Goal: Task Accomplishment & Management: Use online tool/utility

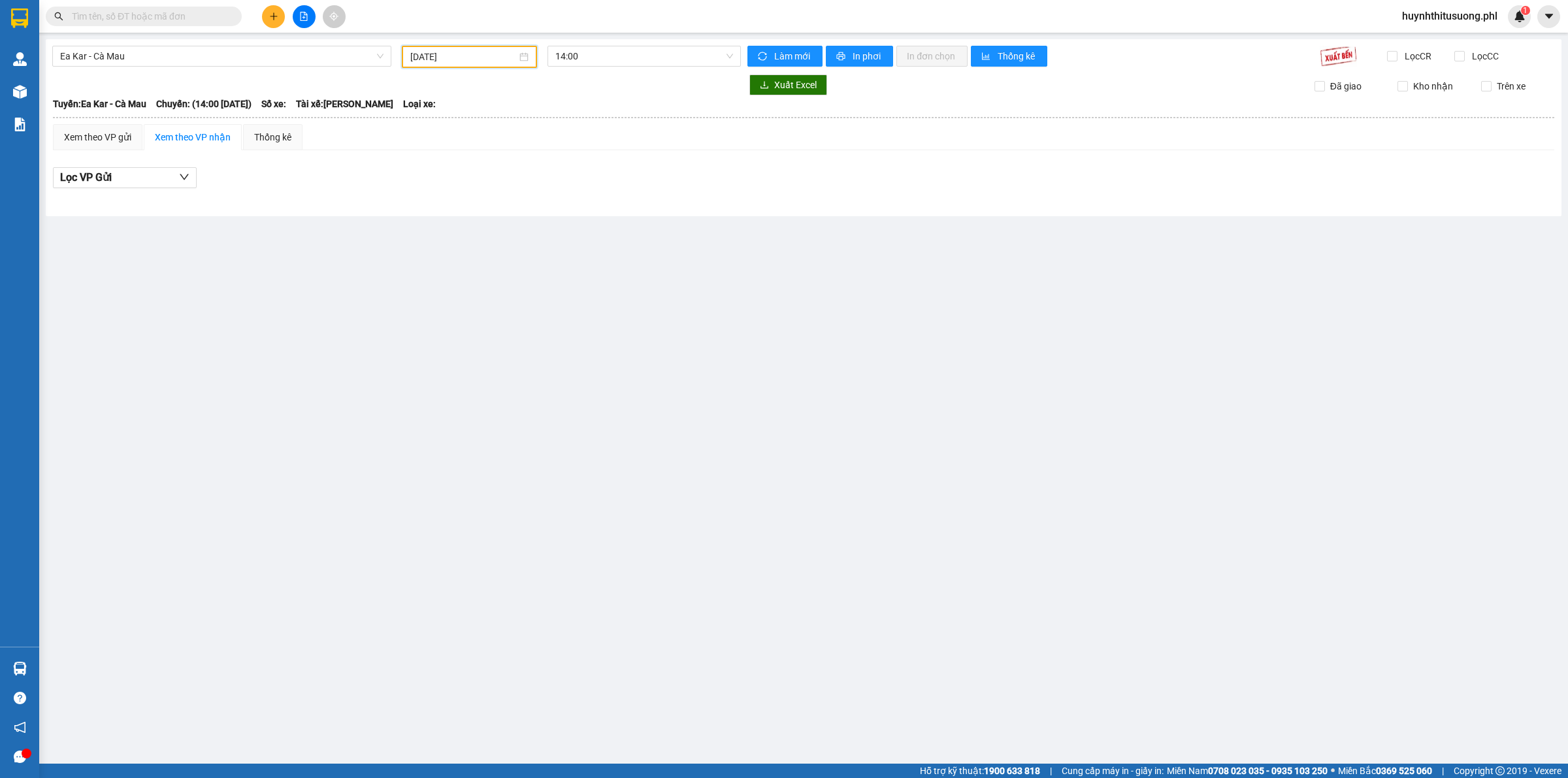
click at [498, 54] on input "[DATE]" at bounding box center [463, 57] width 106 height 15
click at [559, 77] on button "button" at bounding box center [557, 82] width 15 height 26
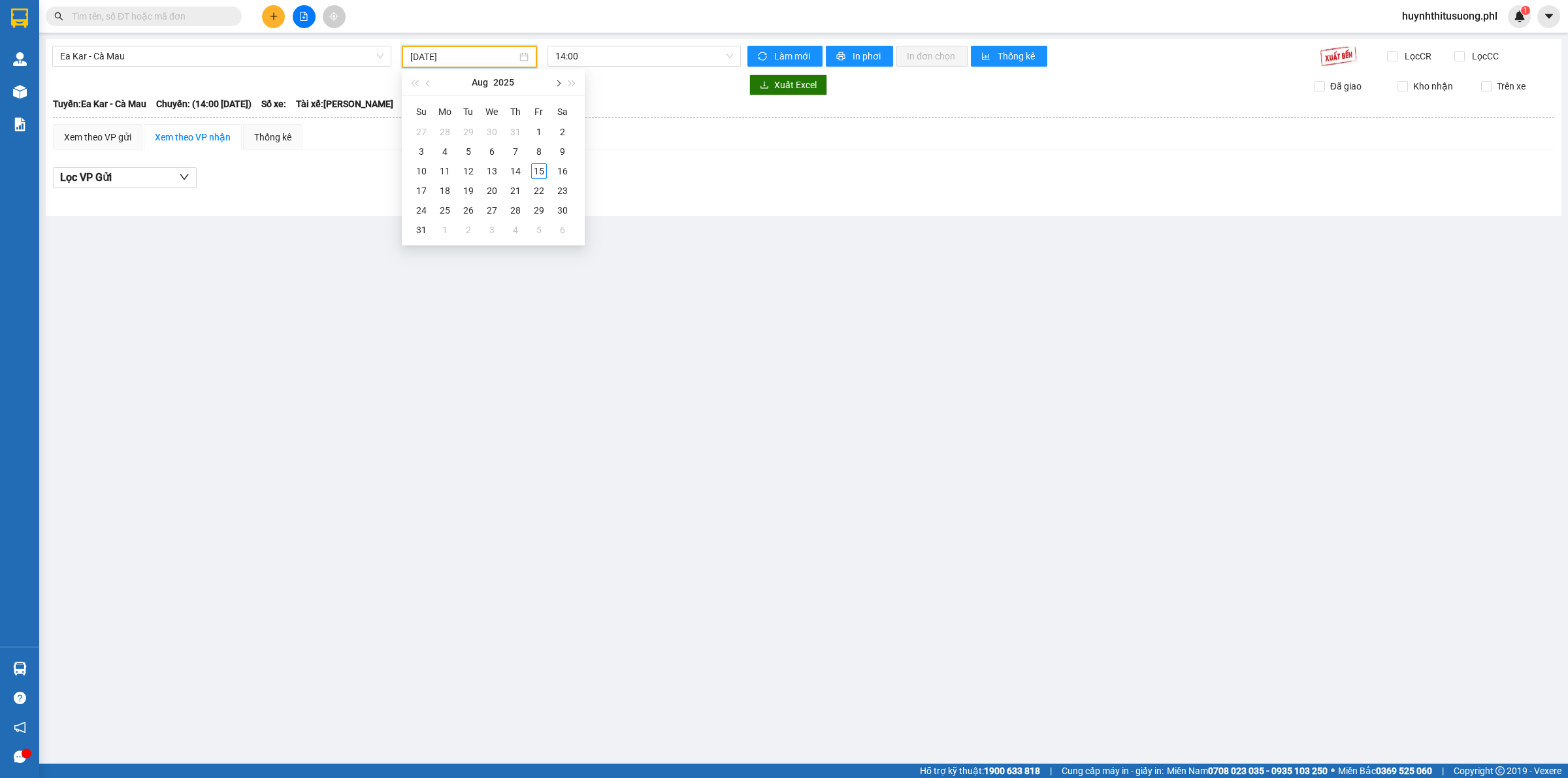
click at [559, 77] on button "button" at bounding box center [557, 82] width 15 height 26
click at [424, 85] on button "button" at bounding box center [428, 82] width 15 height 26
click at [531, 165] on div "15" at bounding box center [538, 171] width 15 height 15
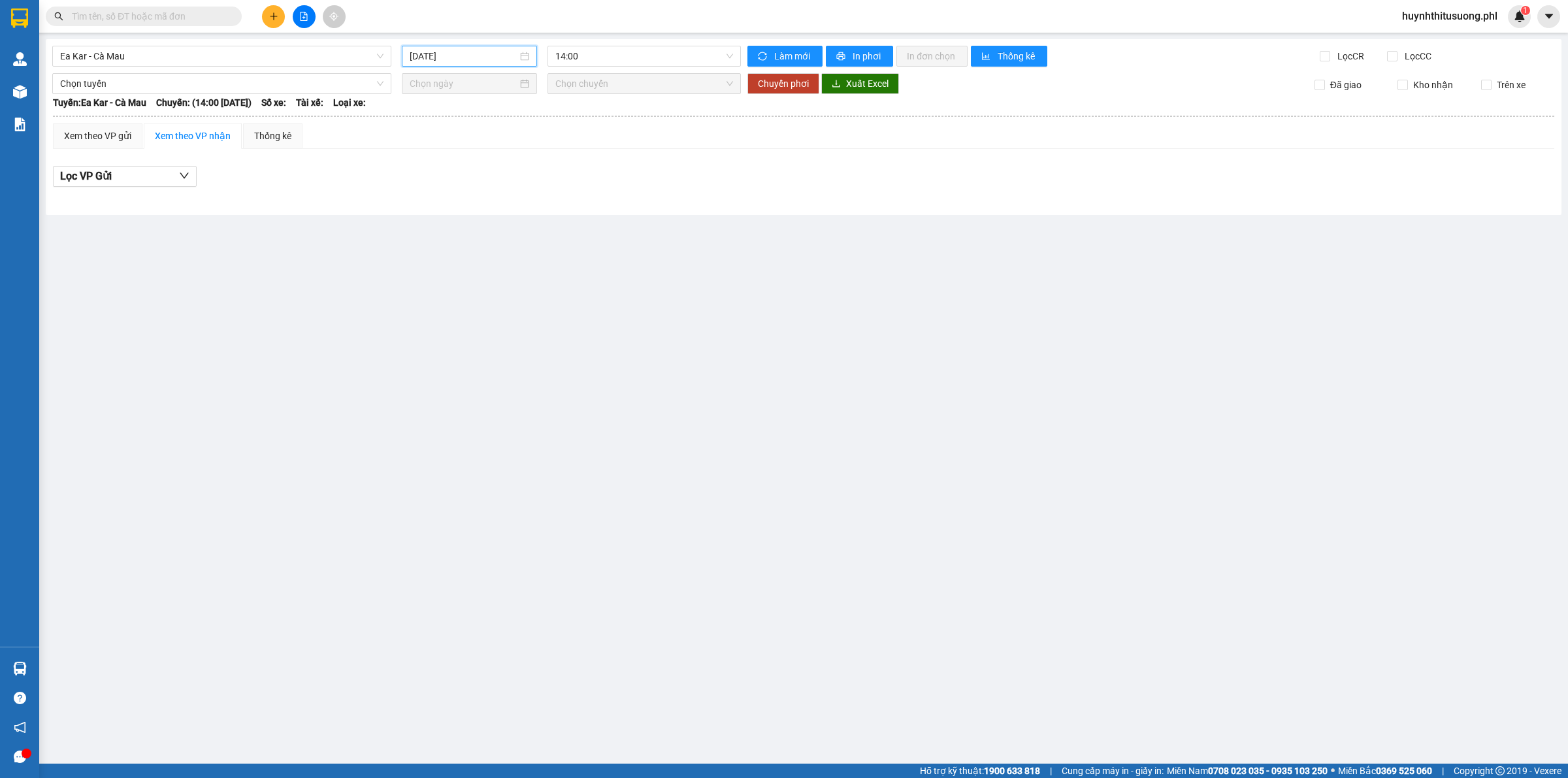
click at [442, 59] on input "[DATE]" at bounding box center [463, 56] width 108 height 15
click at [513, 168] on div "14" at bounding box center [516, 171] width 15 height 15
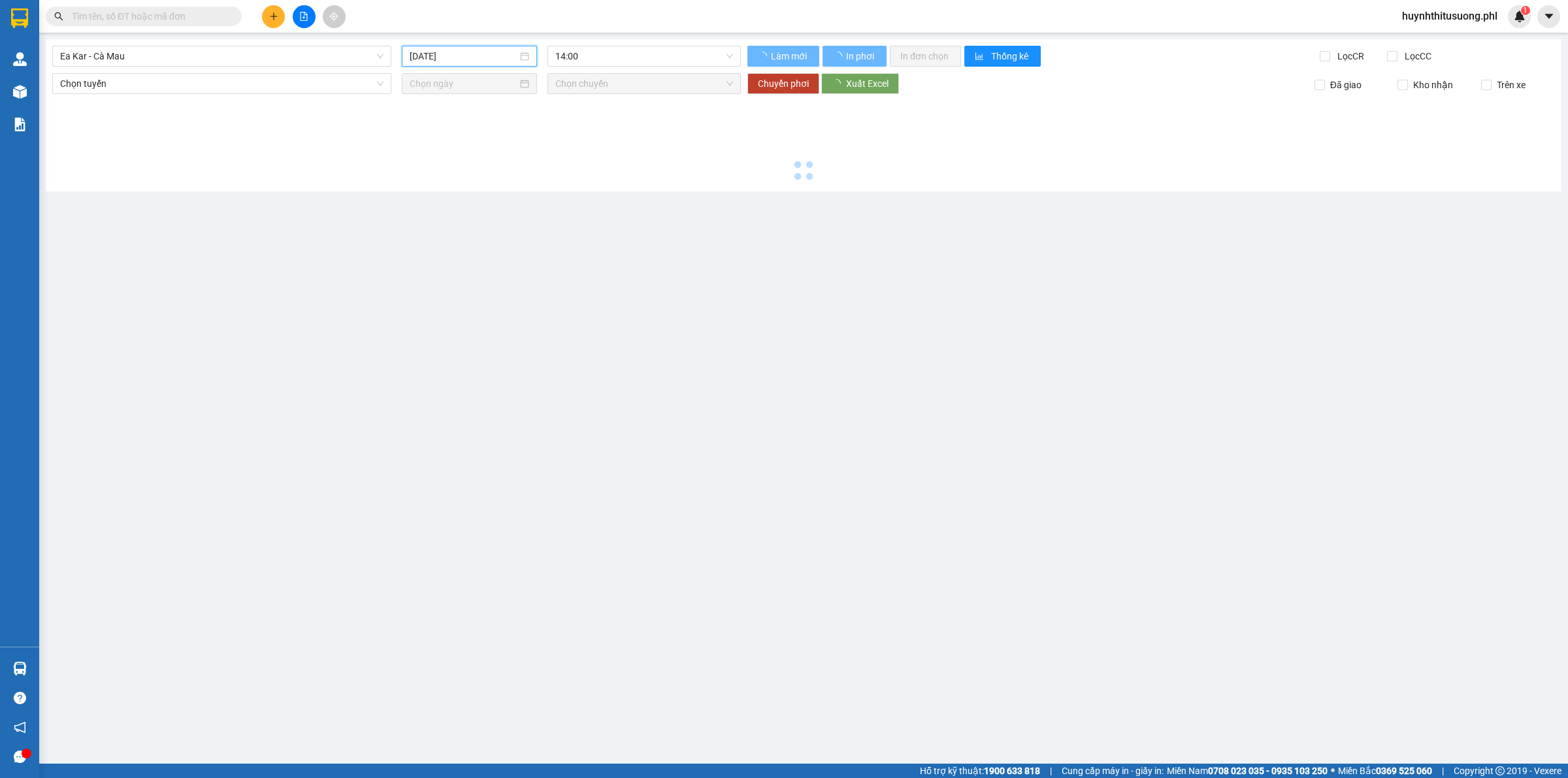
type input "[DATE]"
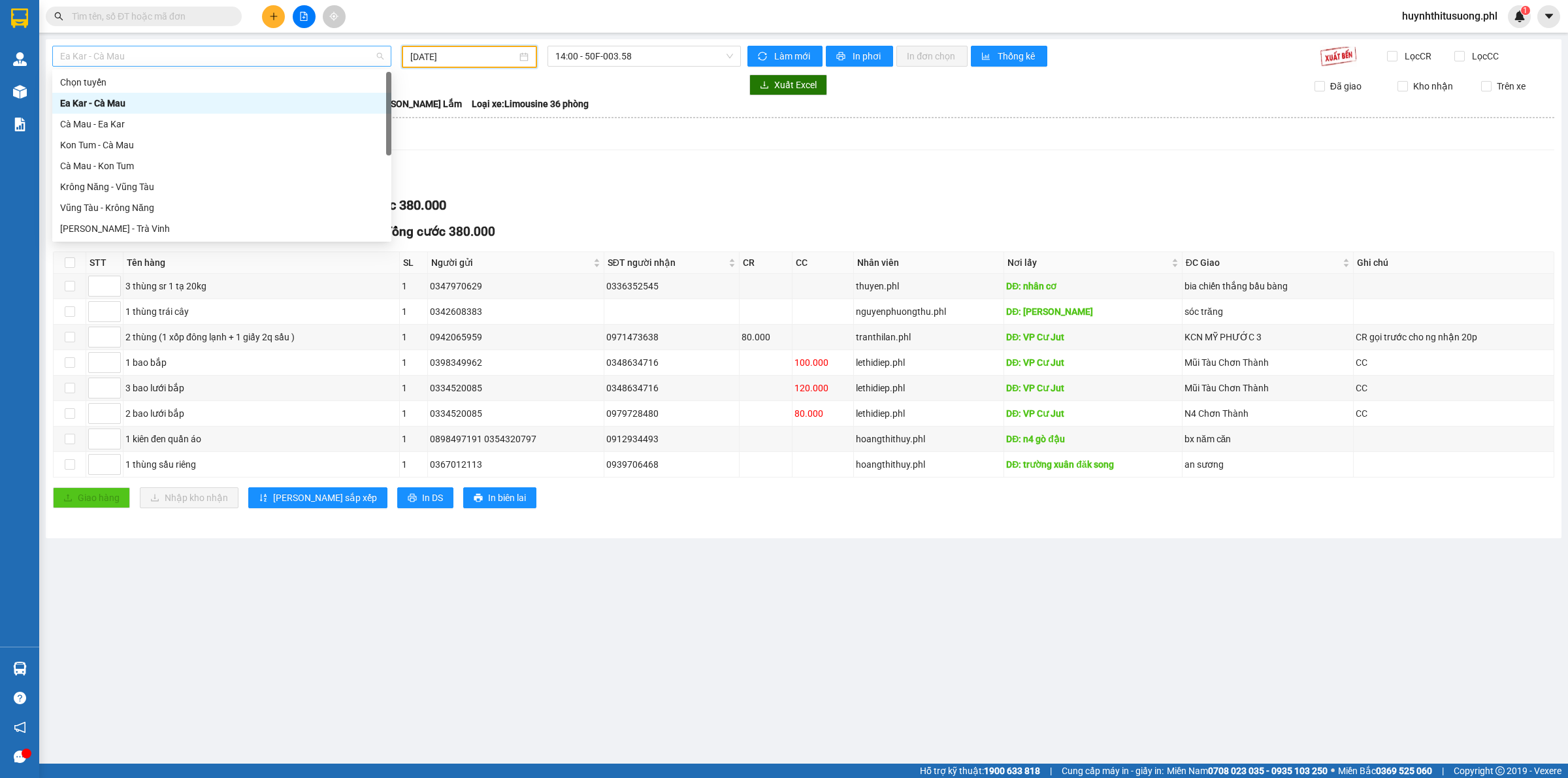
click at [184, 59] on span "Ea Kar - Cà Mau" at bounding box center [221, 57] width 323 height 20
click at [157, 149] on div "Kon Tum - Cà Mau" at bounding box center [221, 145] width 323 height 15
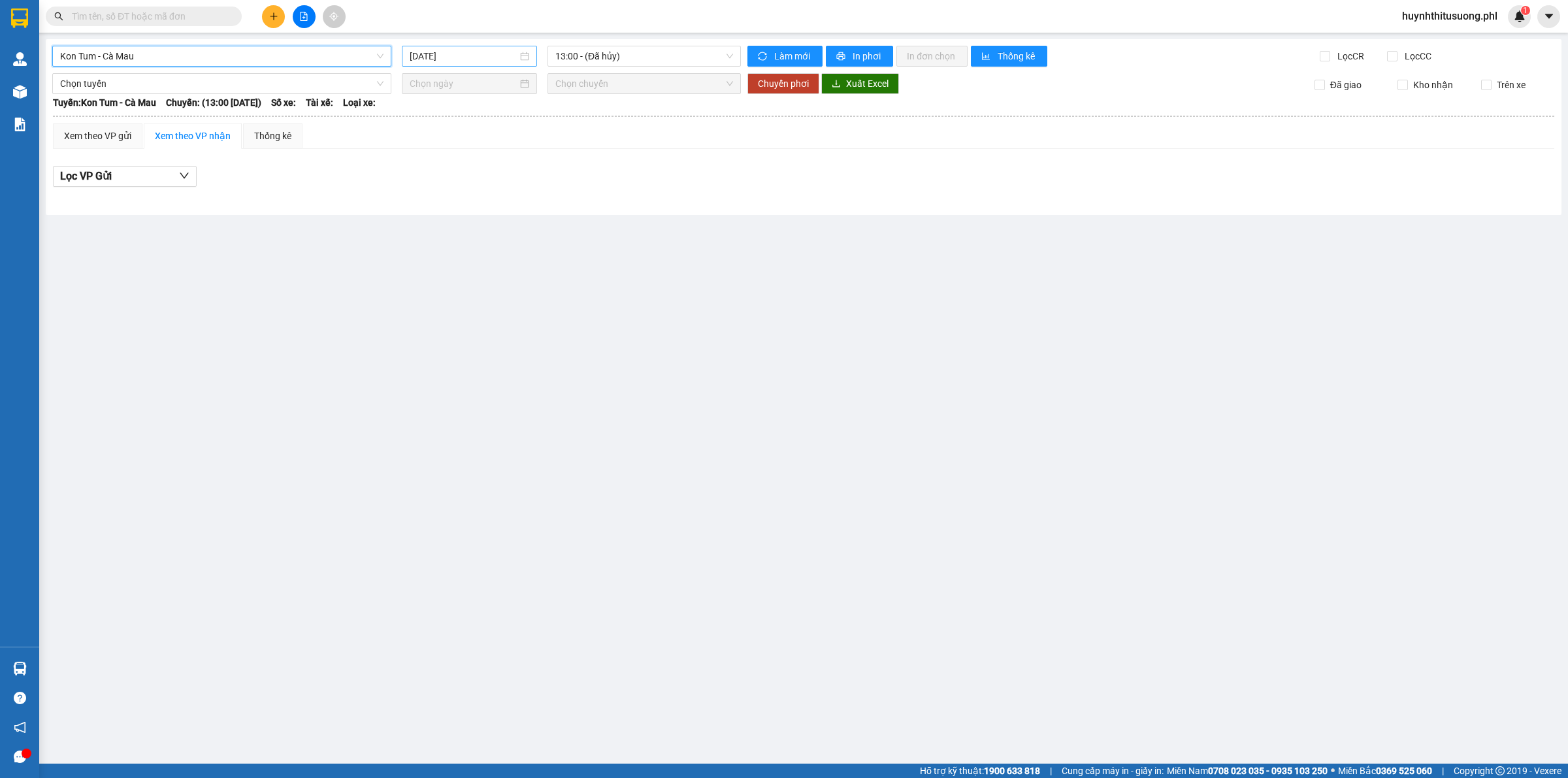
click at [421, 62] on input "[DATE]" at bounding box center [463, 56] width 108 height 15
click at [515, 171] on div "14" at bounding box center [516, 171] width 15 height 15
type input "[DATE]"
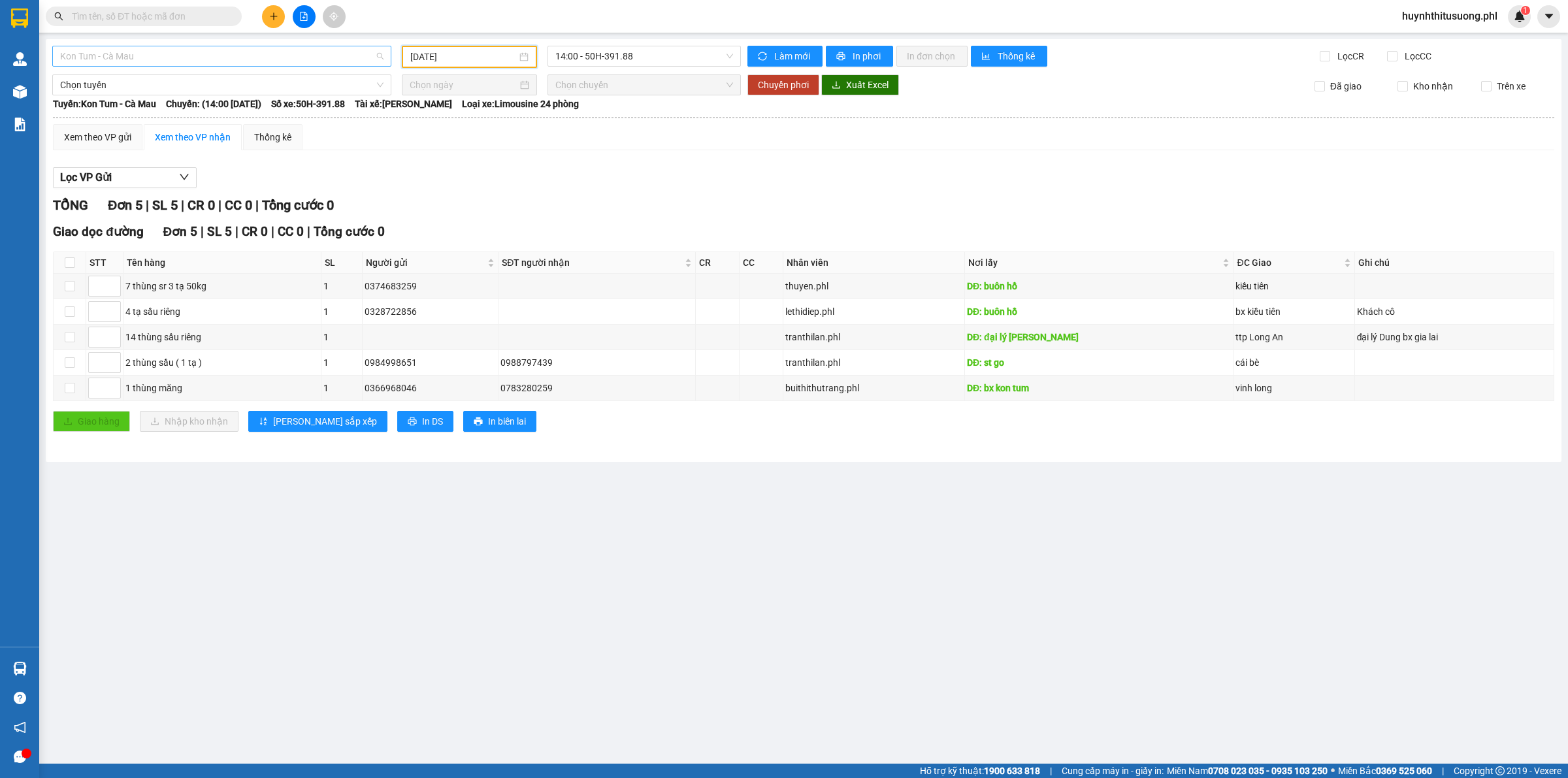
click at [119, 60] on span "Kon Tum - Cà Mau" at bounding box center [221, 57] width 323 height 20
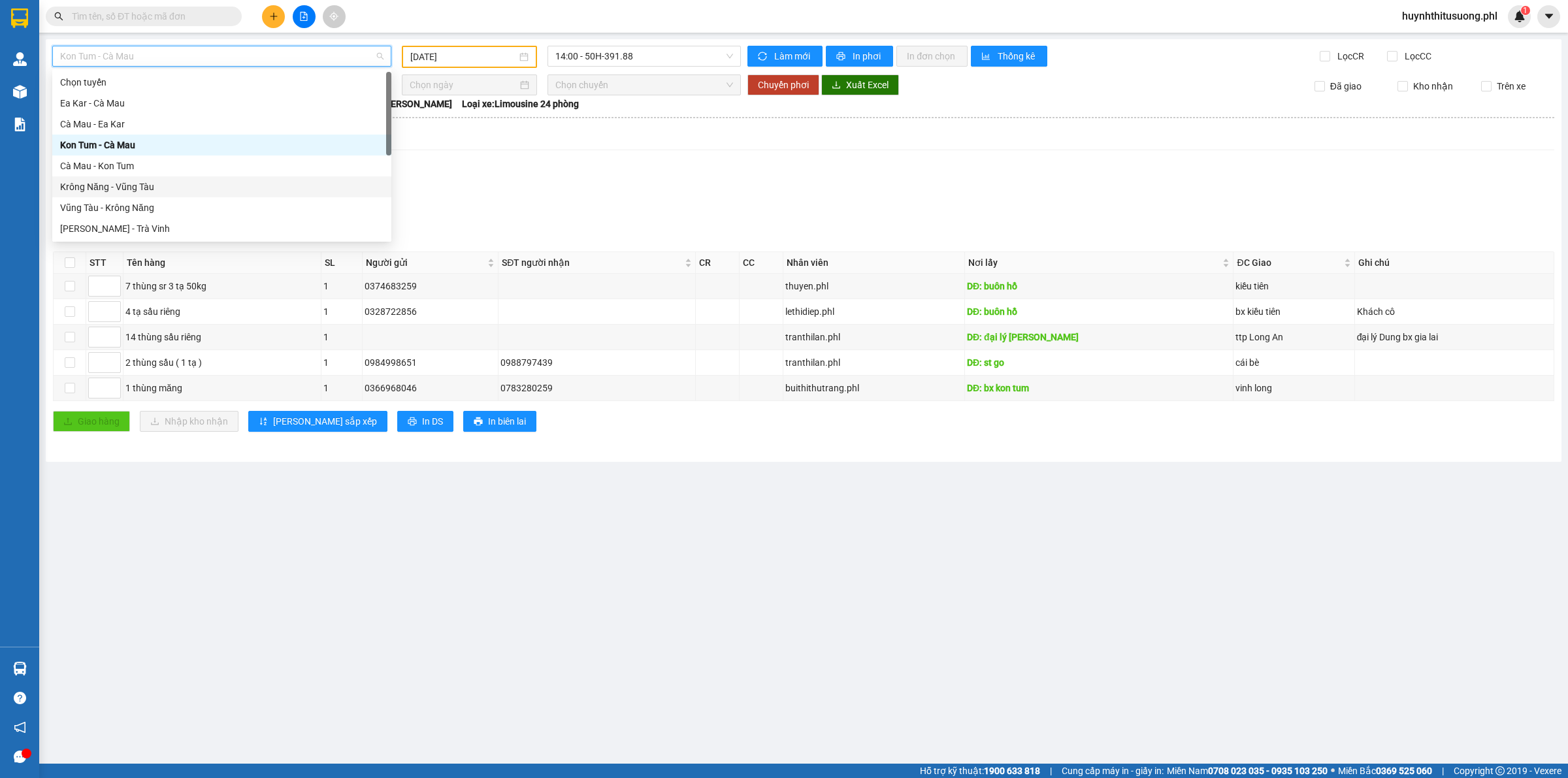
drag, startPoint x: 113, startPoint y: 185, endPoint x: 34, endPoint y: 206, distance: 81.7
click at [113, 186] on div "Krông Năng - Vũng Tàu" at bounding box center [221, 187] width 323 height 15
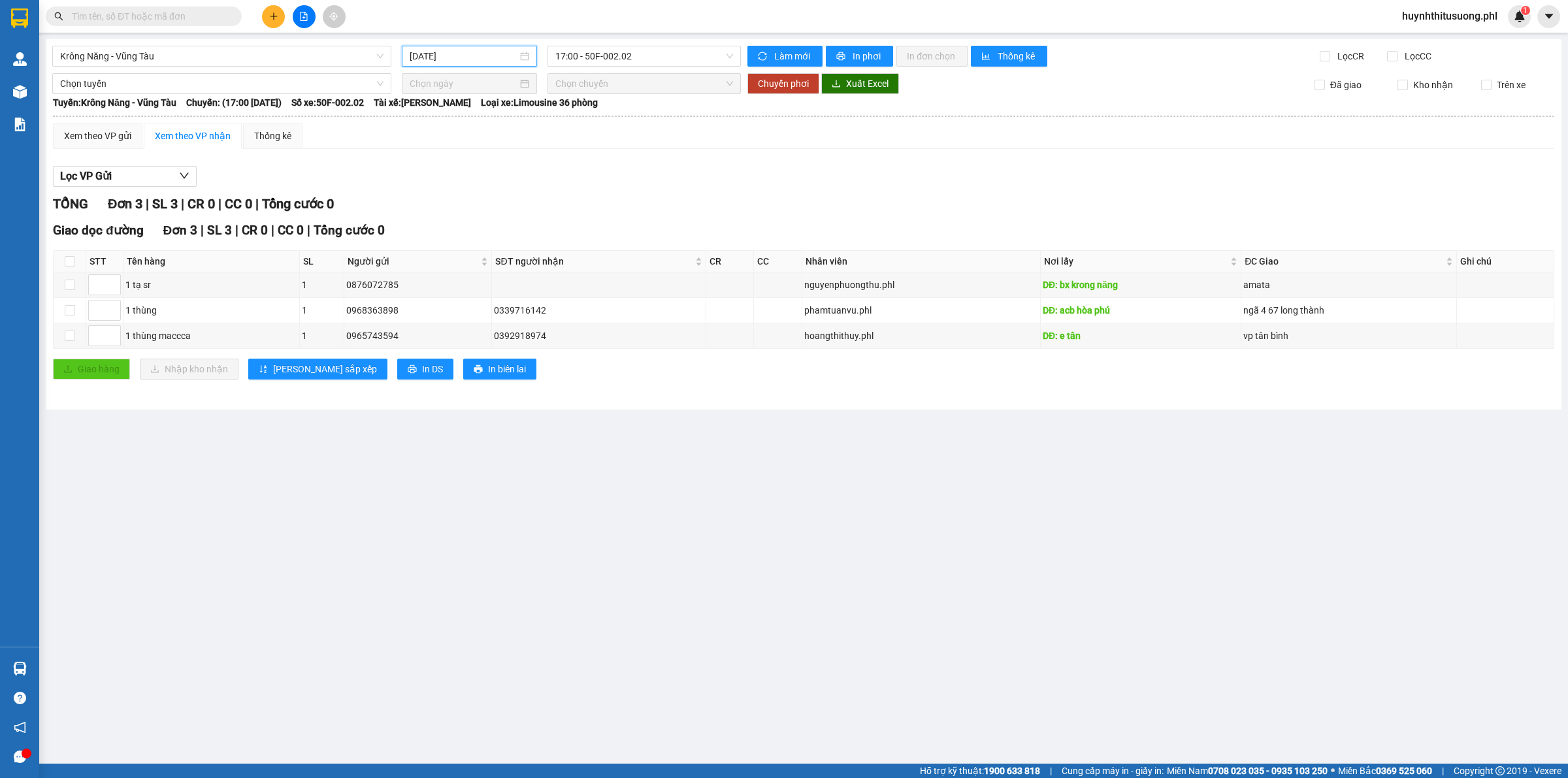
click at [447, 59] on input "[DATE]" at bounding box center [463, 56] width 108 height 15
click at [516, 168] on div "14" at bounding box center [516, 171] width 15 height 15
type input "[DATE]"
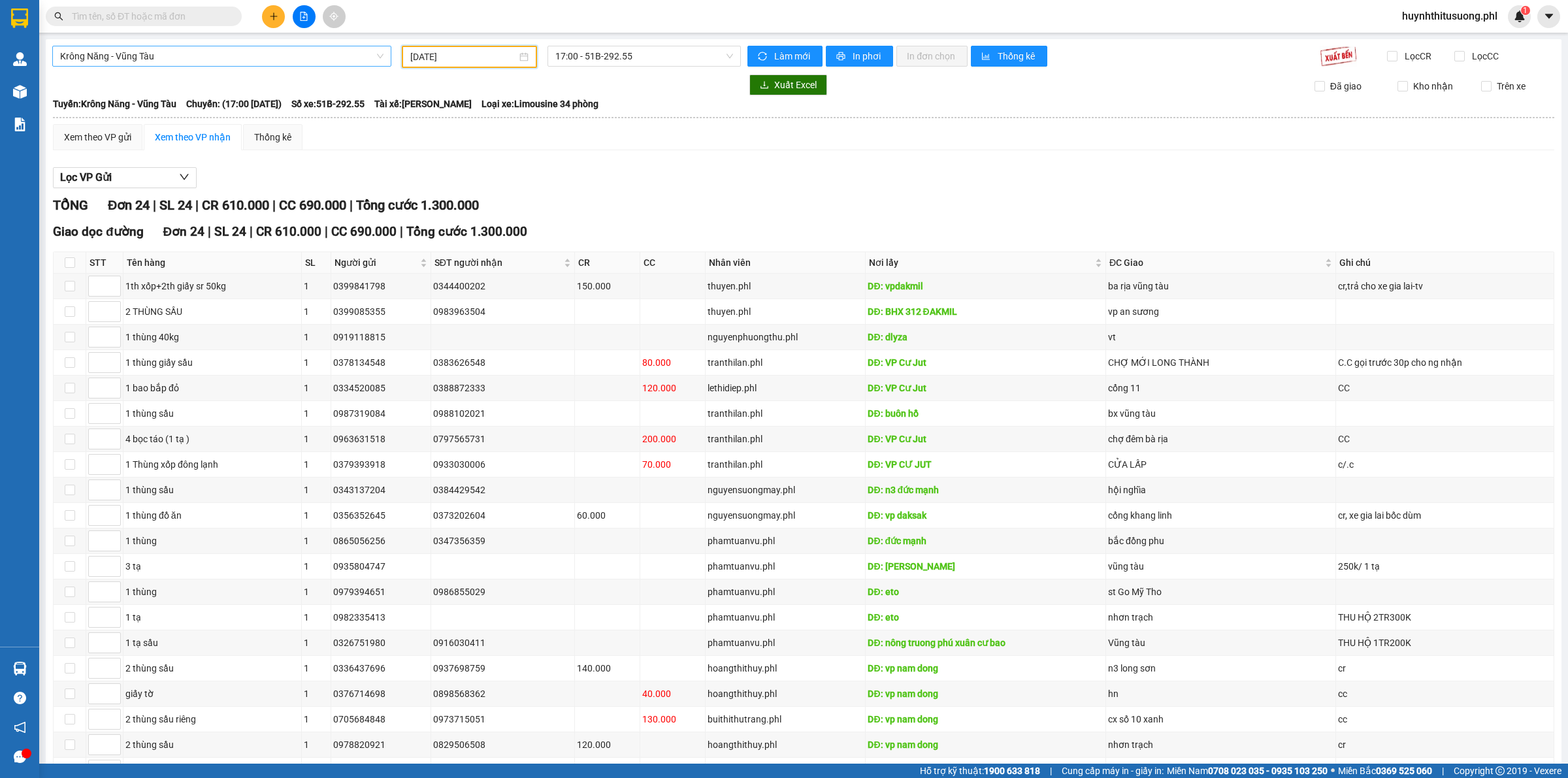
click at [309, 59] on span "Krông Năng - Vũng Tàu" at bounding box center [221, 57] width 323 height 20
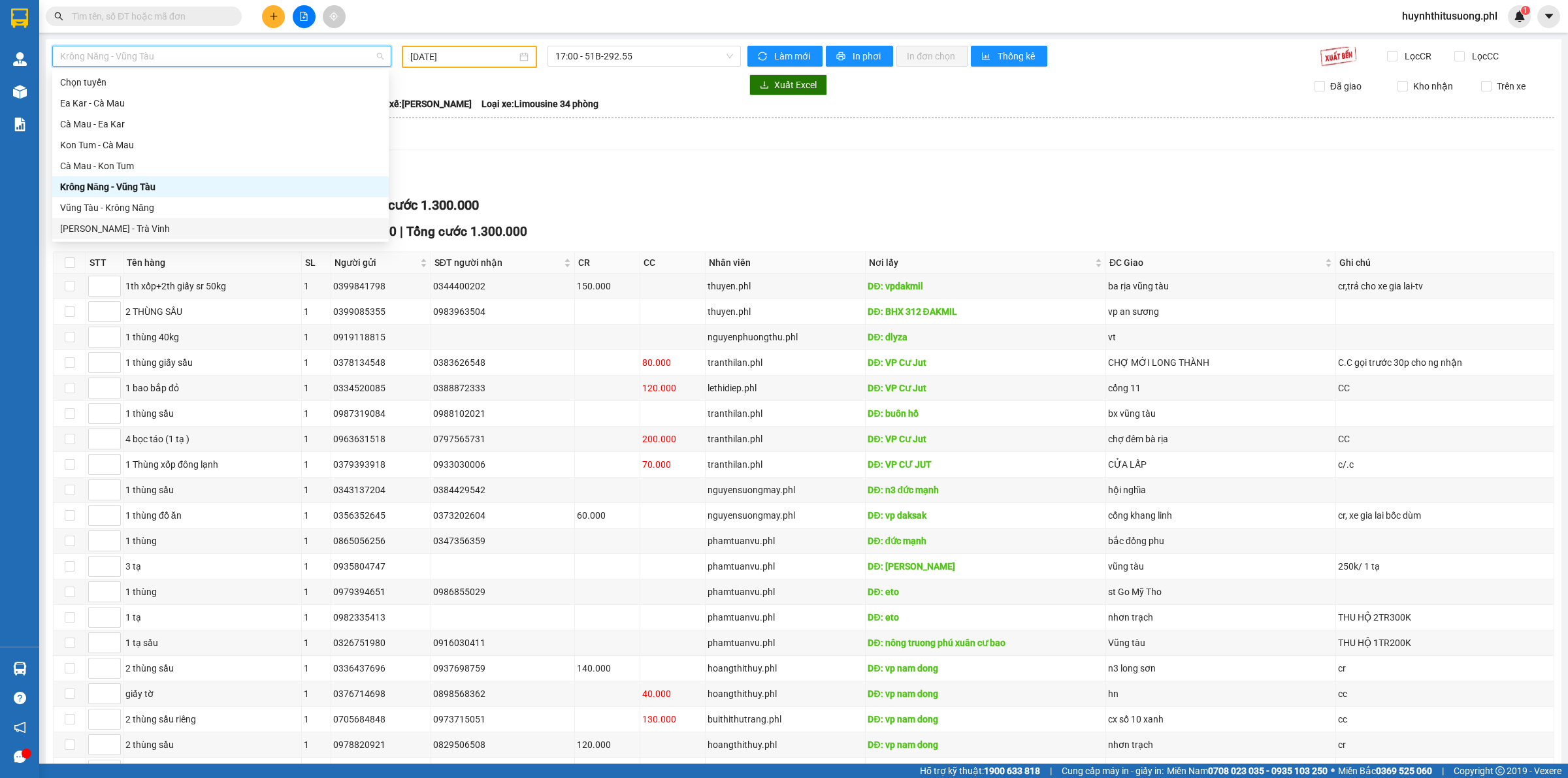
click at [159, 234] on div "[PERSON_NAME] - Trà Vinh" at bounding box center [220, 228] width 321 height 15
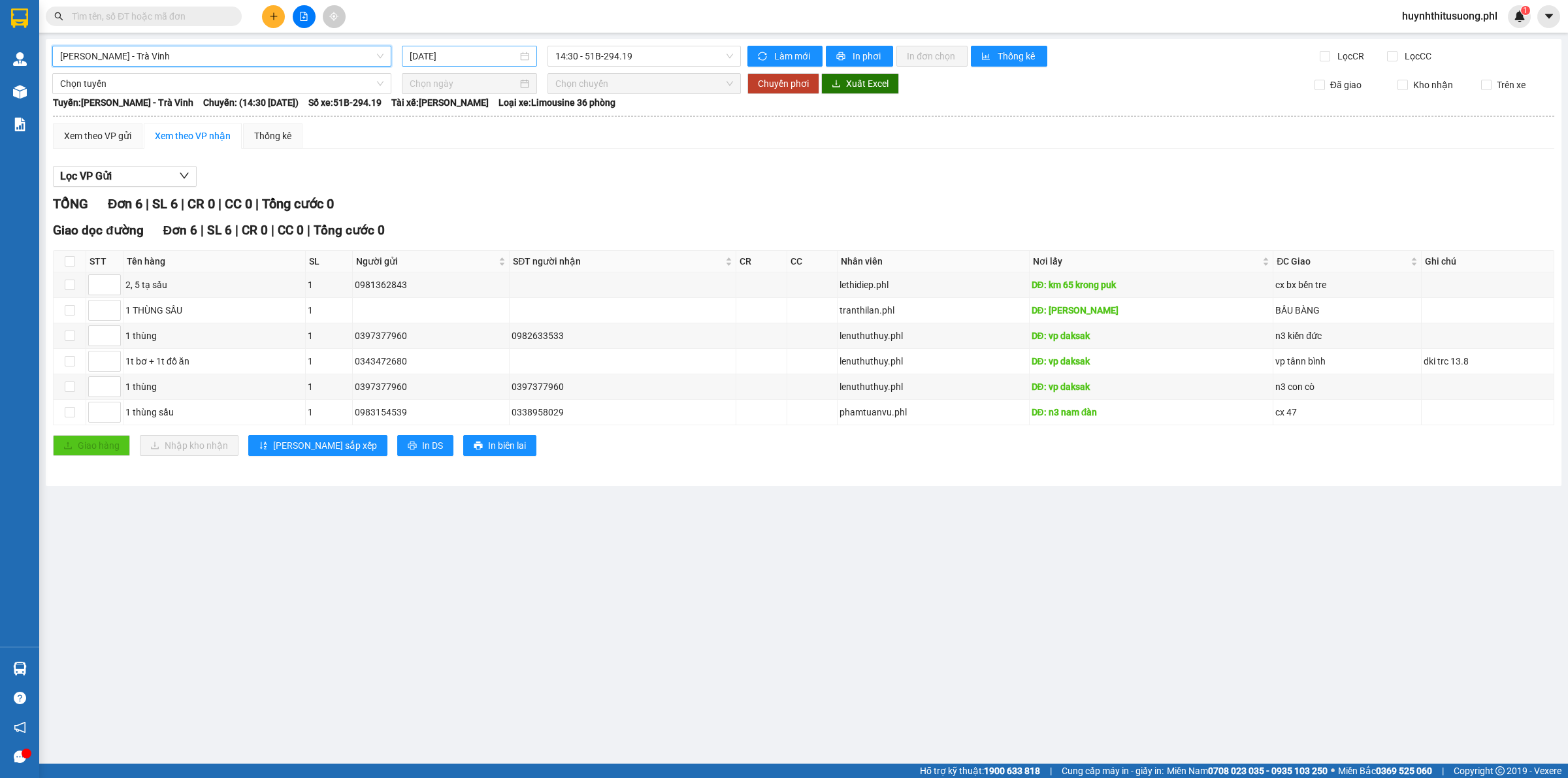
click at [447, 60] on input "[DATE]" at bounding box center [463, 56] width 108 height 15
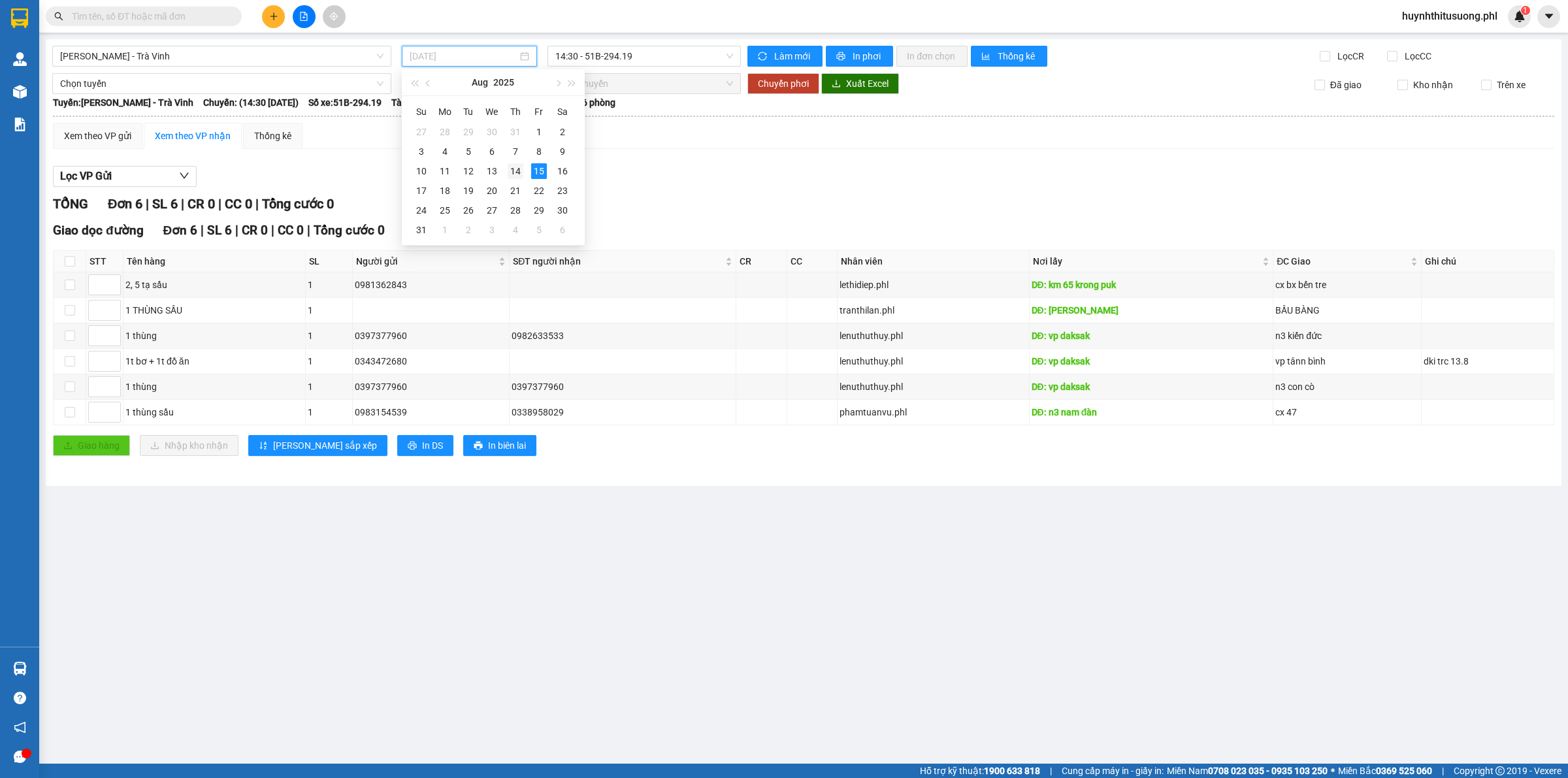
click at [509, 172] on div "14" at bounding box center [516, 171] width 15 height 15
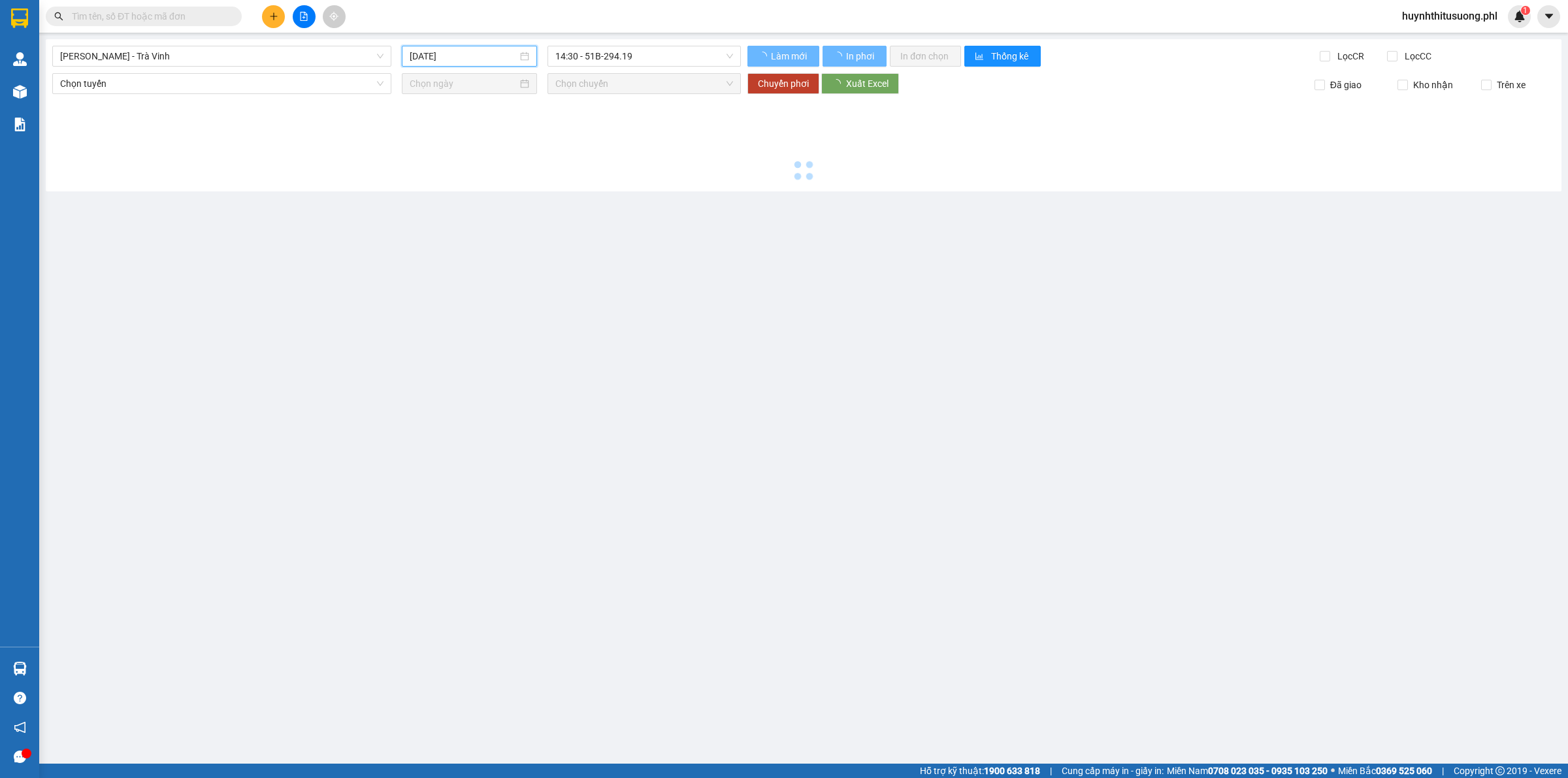
type input "[DATE]"
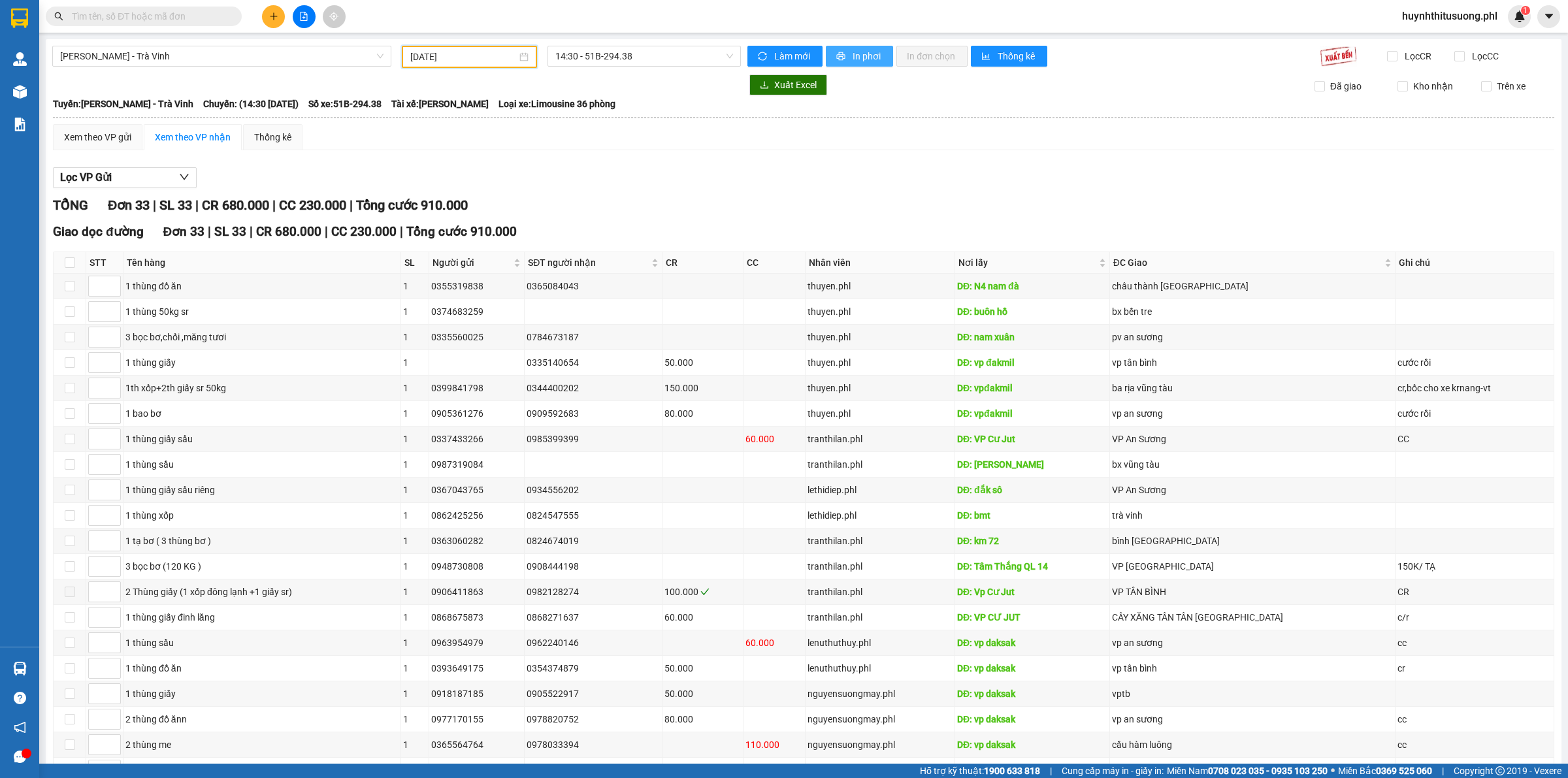
click at [866, 46] on button "In phơi" at bounding box center [859, 56] width 67 height 21
click at [863, 47] on button "In phơi" at bounding box center [859, 56] width 67 height 21
click at [255, 57] on span "[PERSON_NAME] - Trà Vinh" at bounding box center [221, 57] width 323 height 20
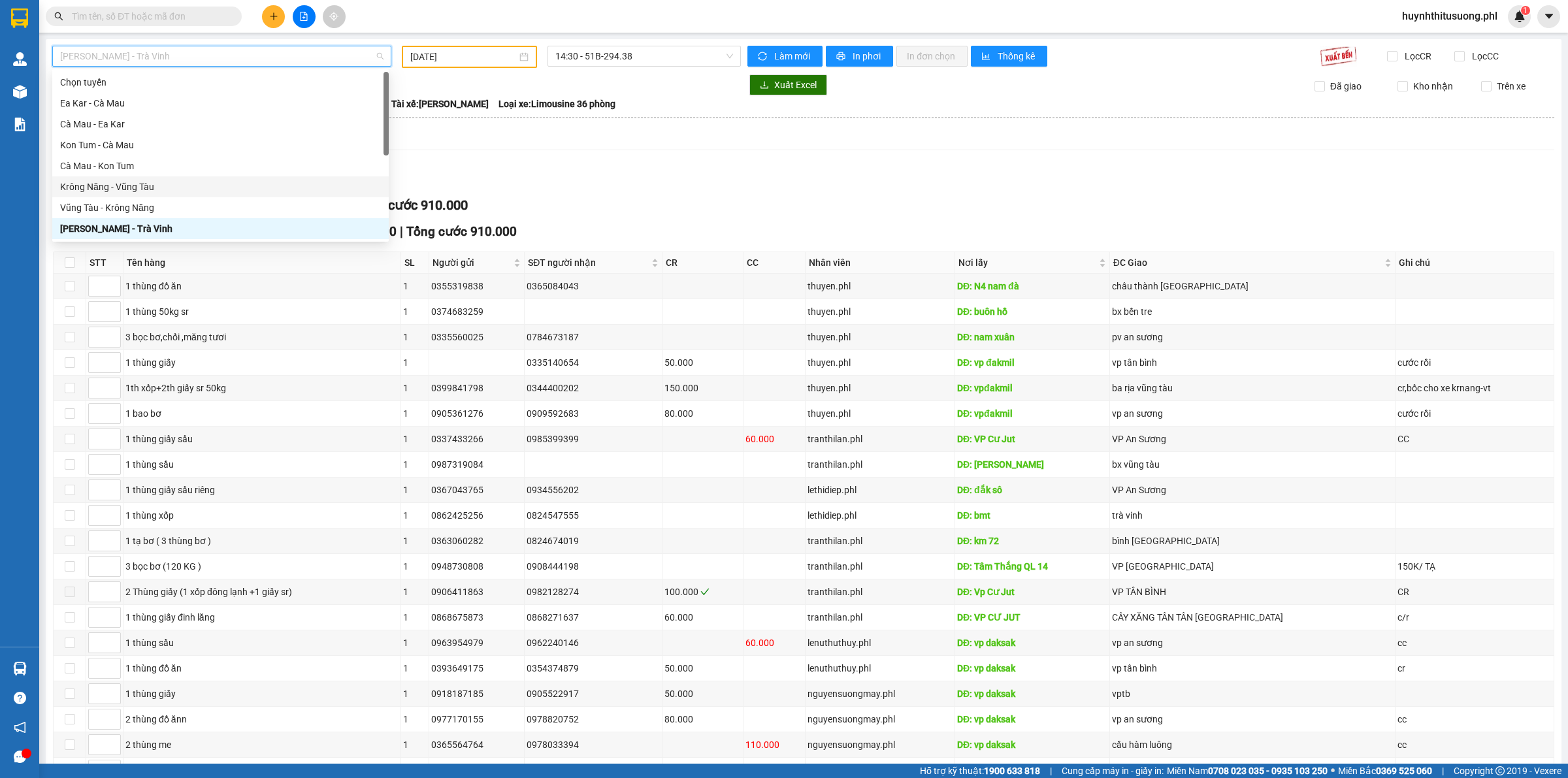
scroll to position [20, 0]
click at [166, 129] on div "Kon Tum - Cà Mau" at bounding box center [220, 125] width 321 height 15
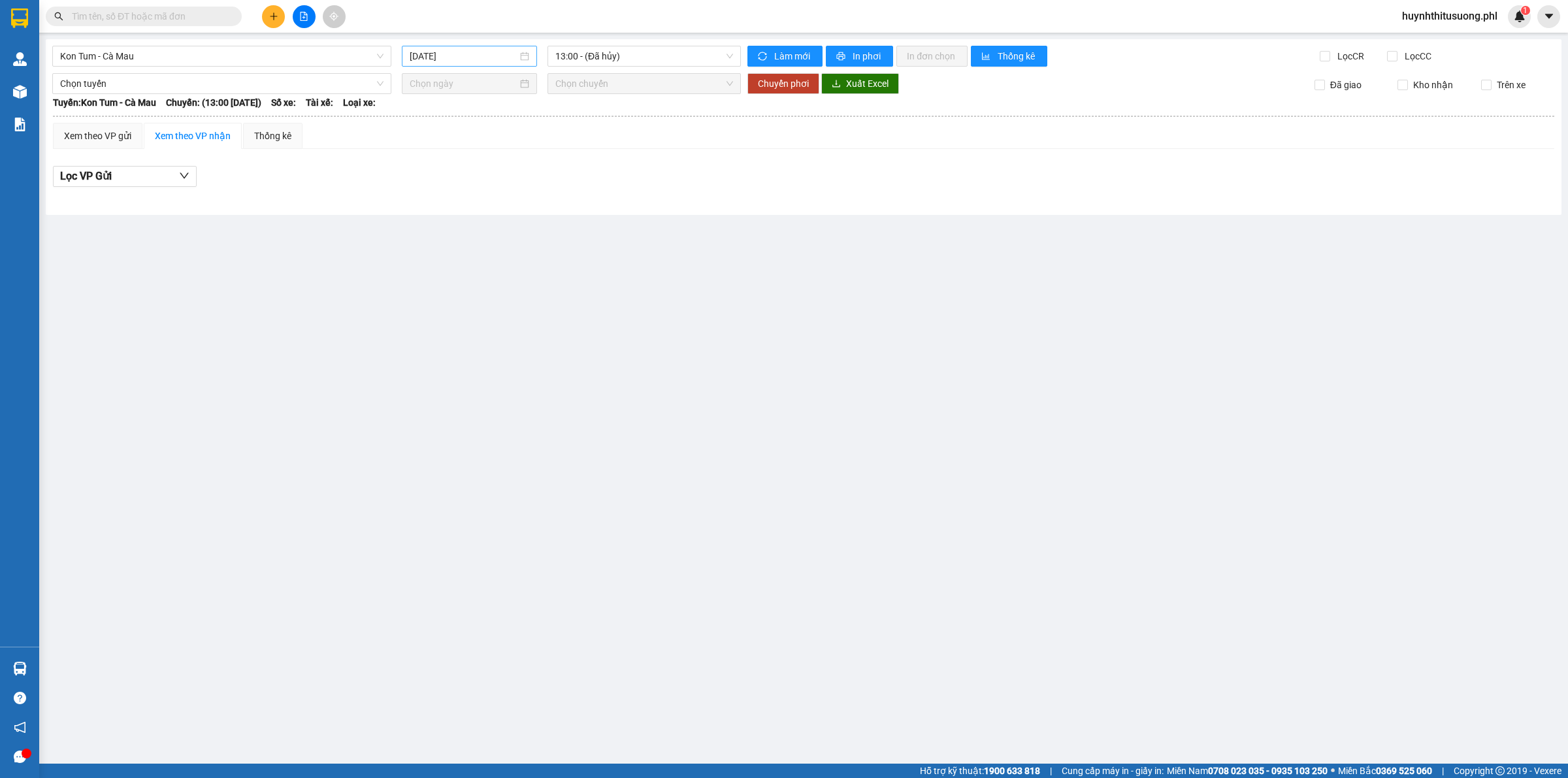
click at [458, 66] on div "[DATE]" at bounding box center [470, 56] width 136 height 21
click at [464, 54] on input "[DATE]" at bounding box center [463, 56] width 108 height 15
click at [513, 166] on div "14" at bounding box center [516, 171] width 15 height 15
type input "[DATE]"
